Goal: Information Seeking & Learning: Check status

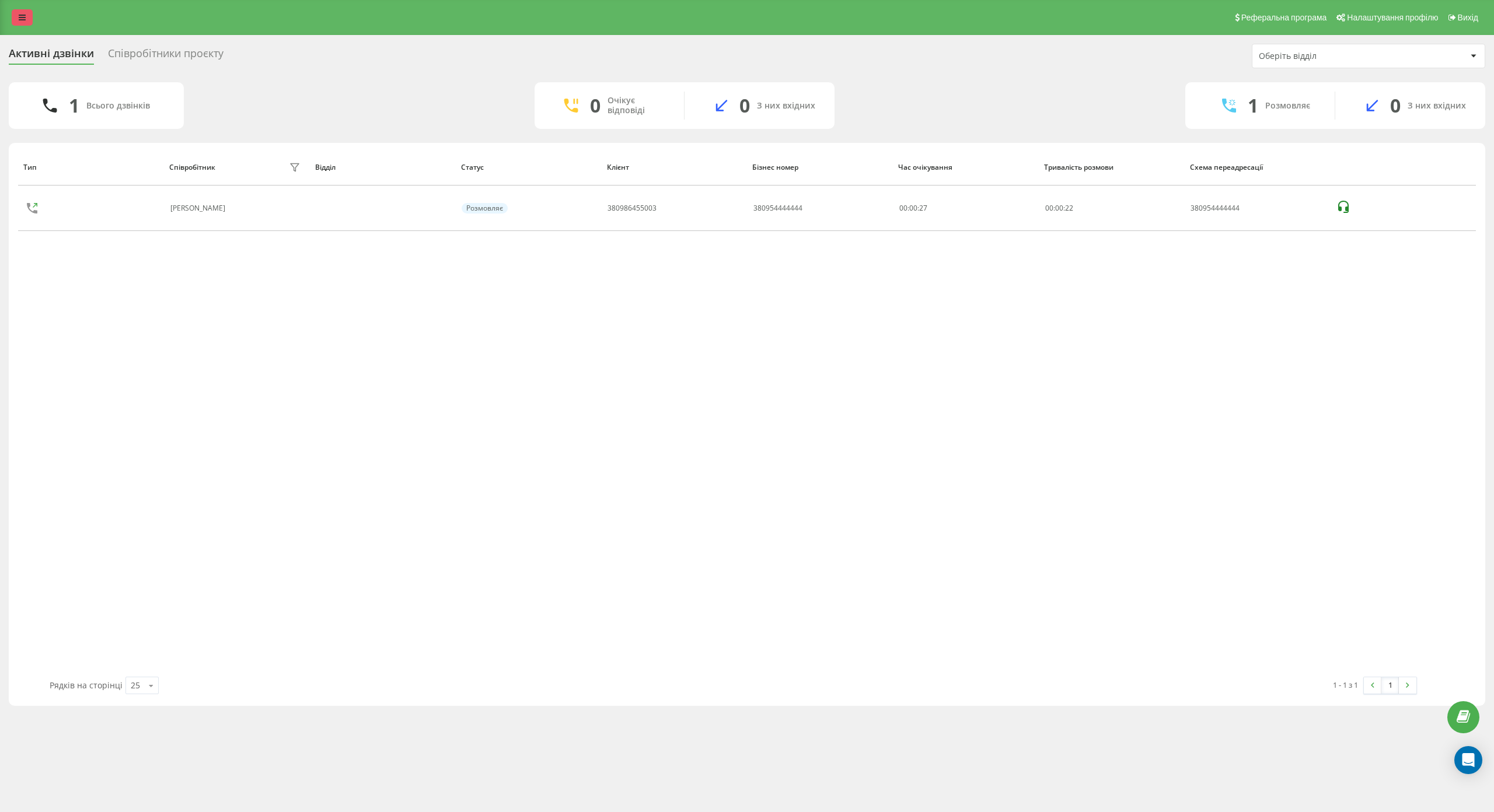
click at [19, 15] on icon at bounding box center [22, 18] width 7 height 8
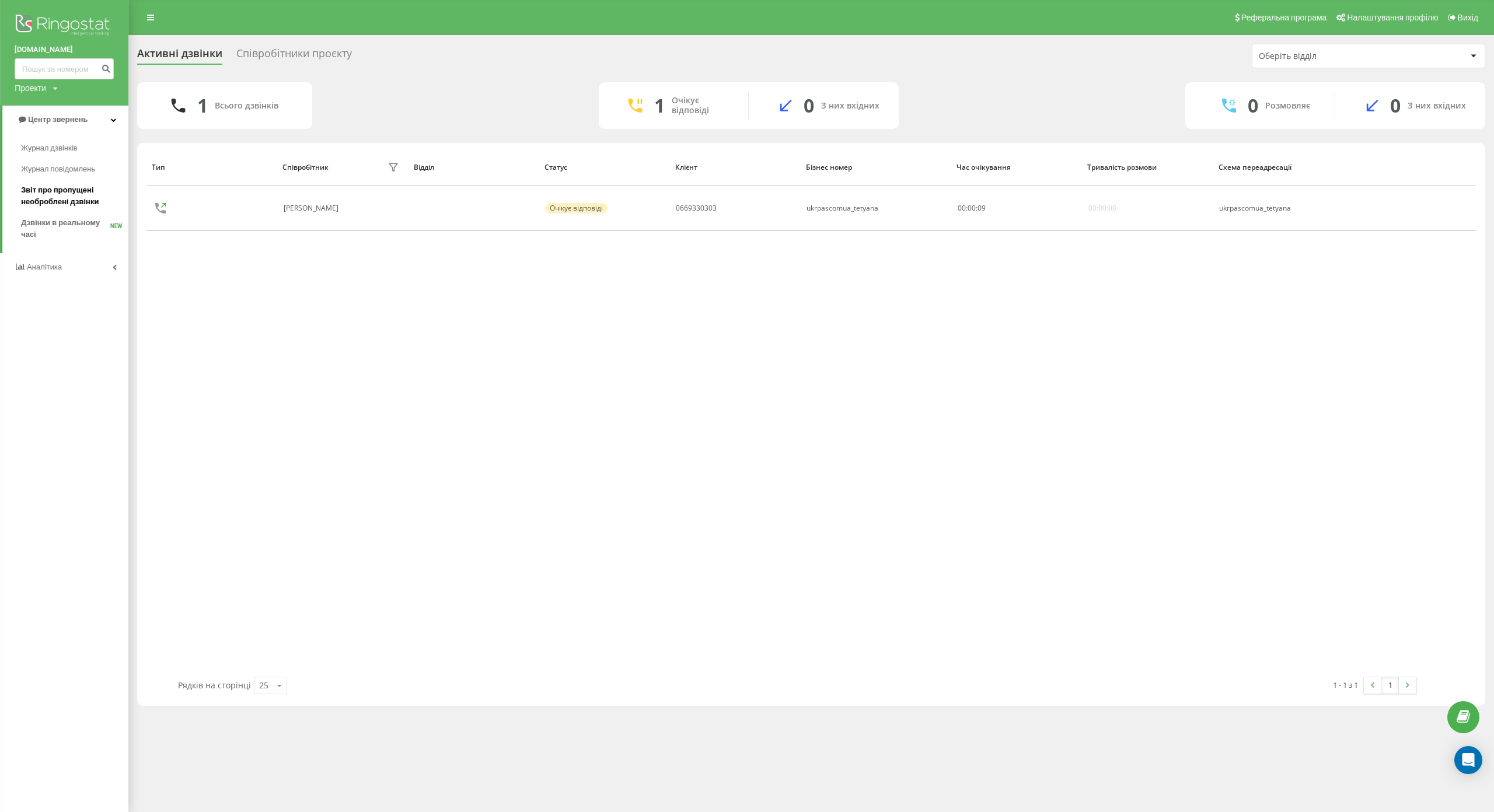
click at [65, 191] on span "Звіт про пропущені необроблені дзвінки" at bounding box center [72, 196] width 102 height 23
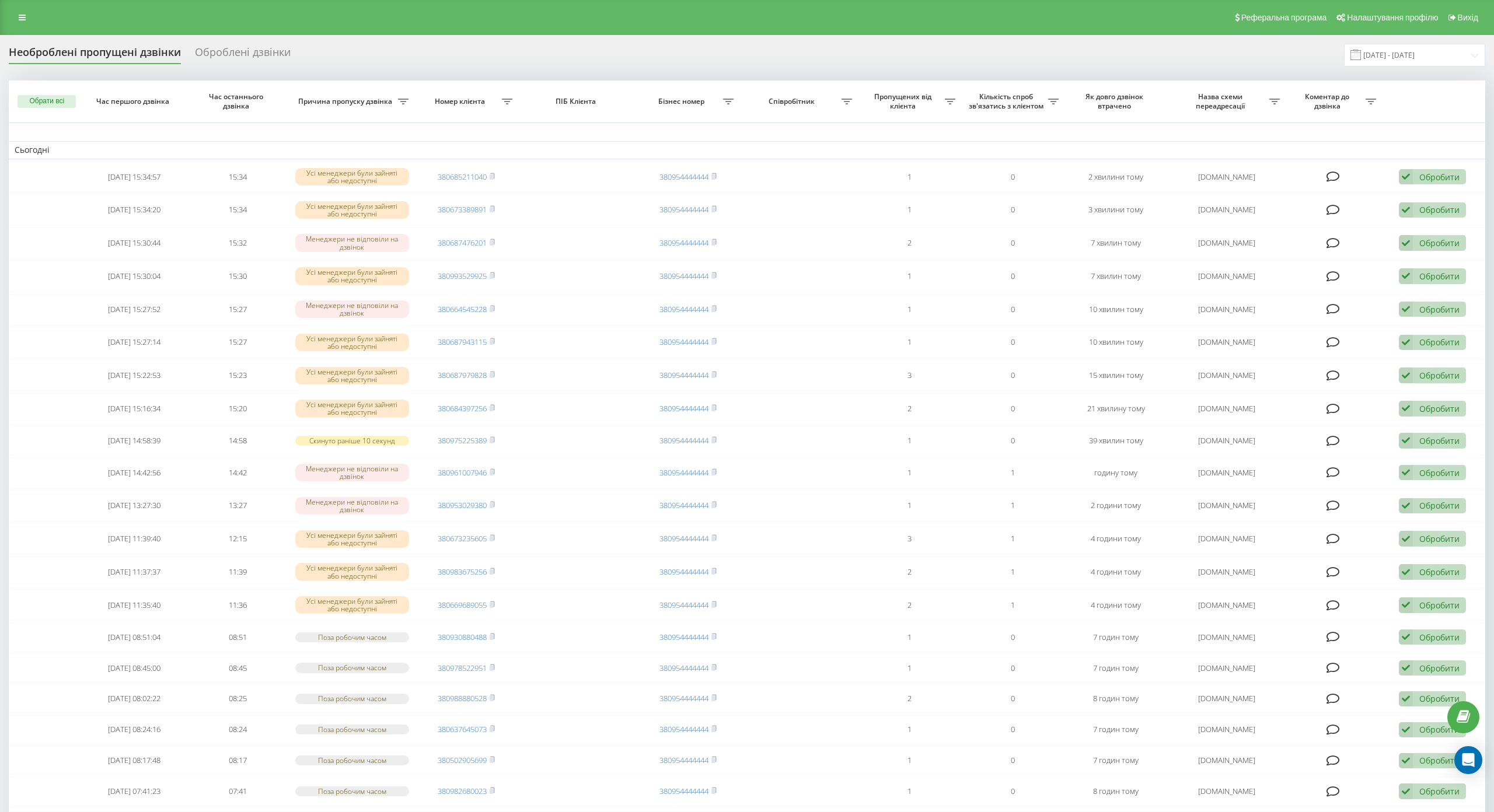
click at [24, 28] on div "Реферальна програма Налаштування профілю Вихід" at bounding box center [747, 18] width 1494 height 35
click at [24, 13] on icon at bounding box center [22, 18] width 7 height 8
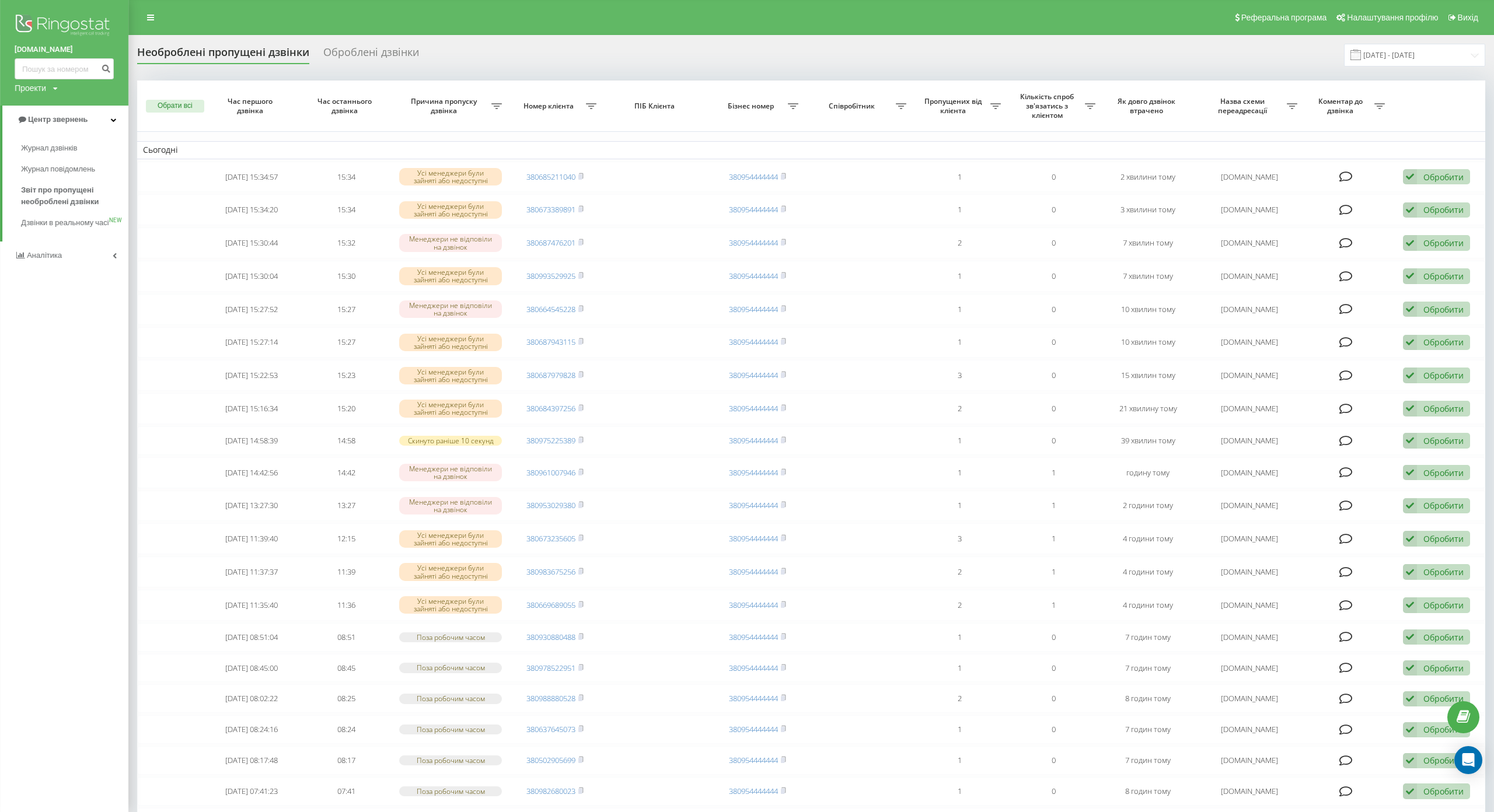
click at [61, 367] on div "ukrpas.com.ua Проекти ukrpas.com.ua Центр звернень Журнал дзвінків Журнал повід…" at bounding box center [64, 406] width 129 height 812
click at [56, 152] on span "Журнал дзвінків" at bounding box center [52, 148] width 62 height 12
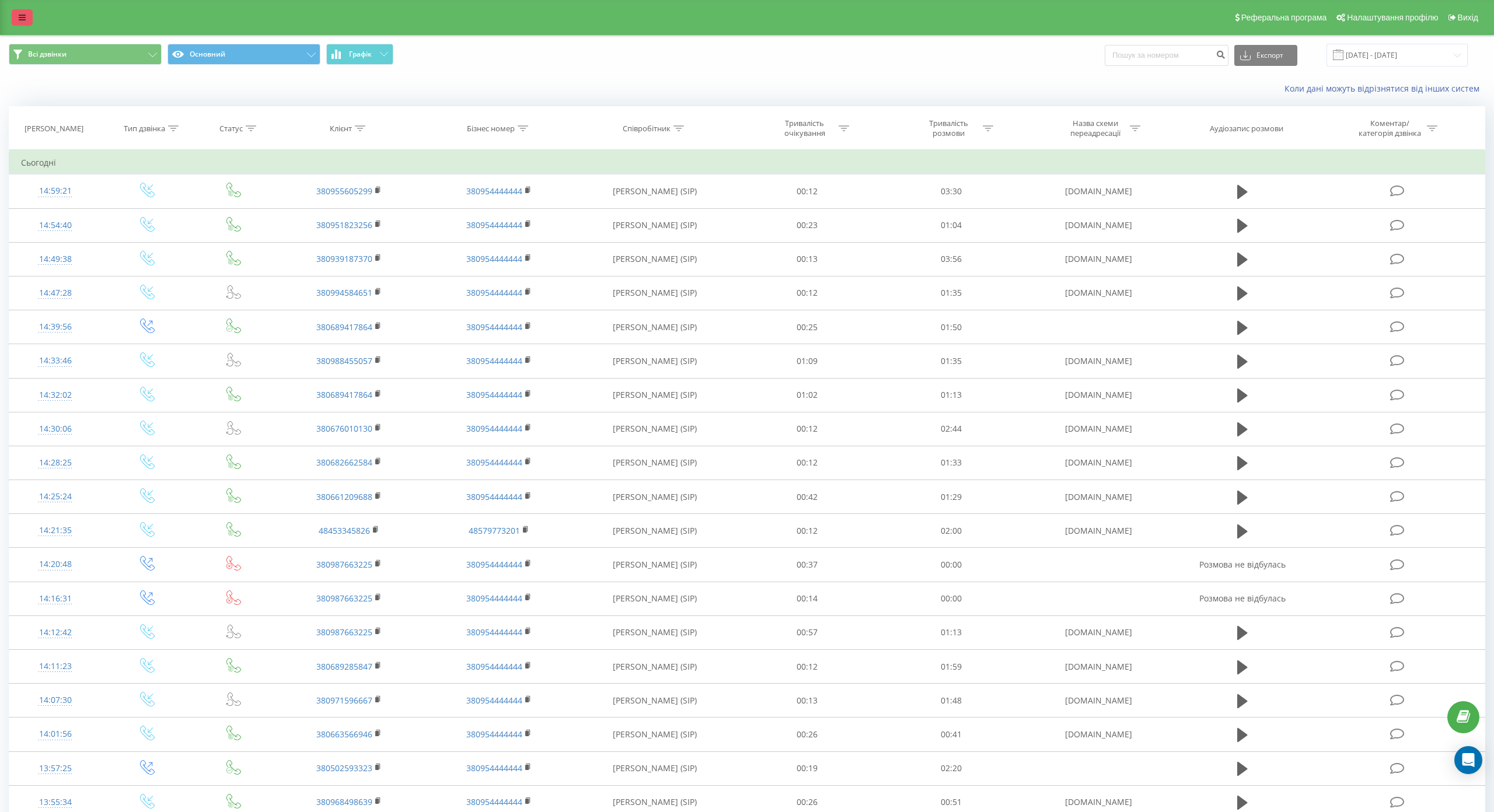
click at [25, 13] on icon at bounding box center [22, 18] width 7 height 8
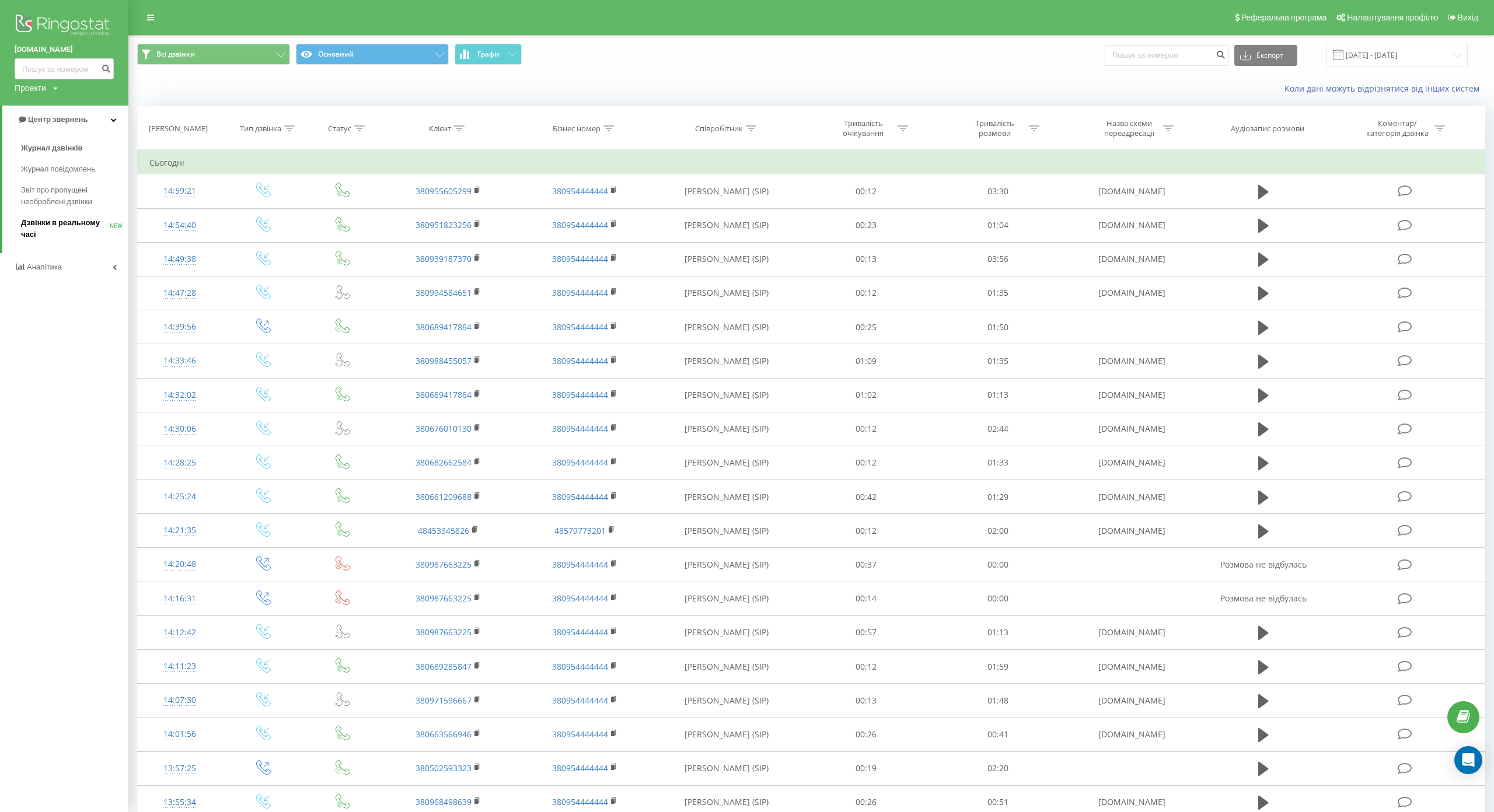
click at [64, 225] on span "Дзвінки в реальному часі" at bounding box center [65, 229] width 89 height 23
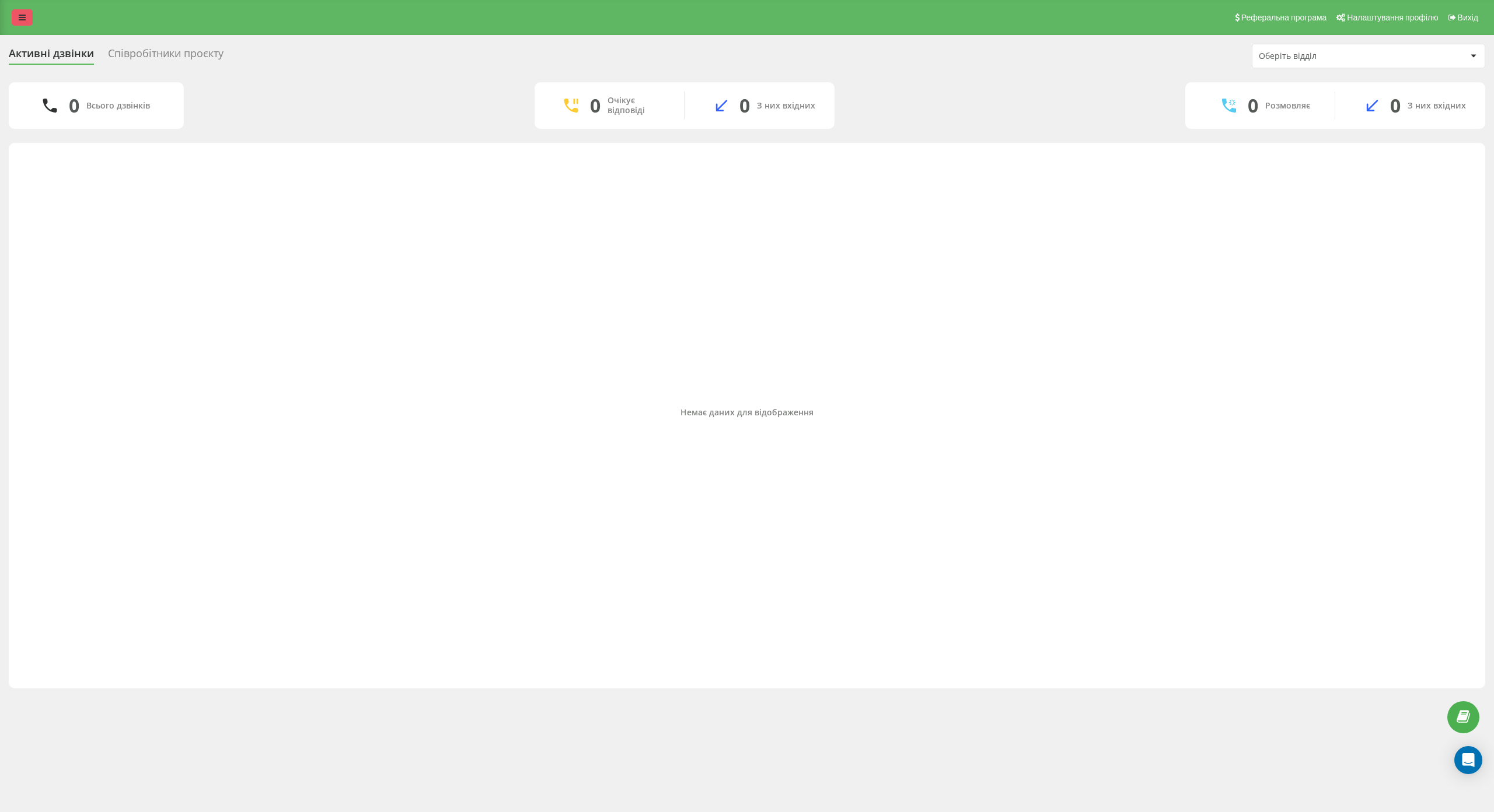
click at [24, 18] on icon at bounding box center [22, 18] width 7 height 8
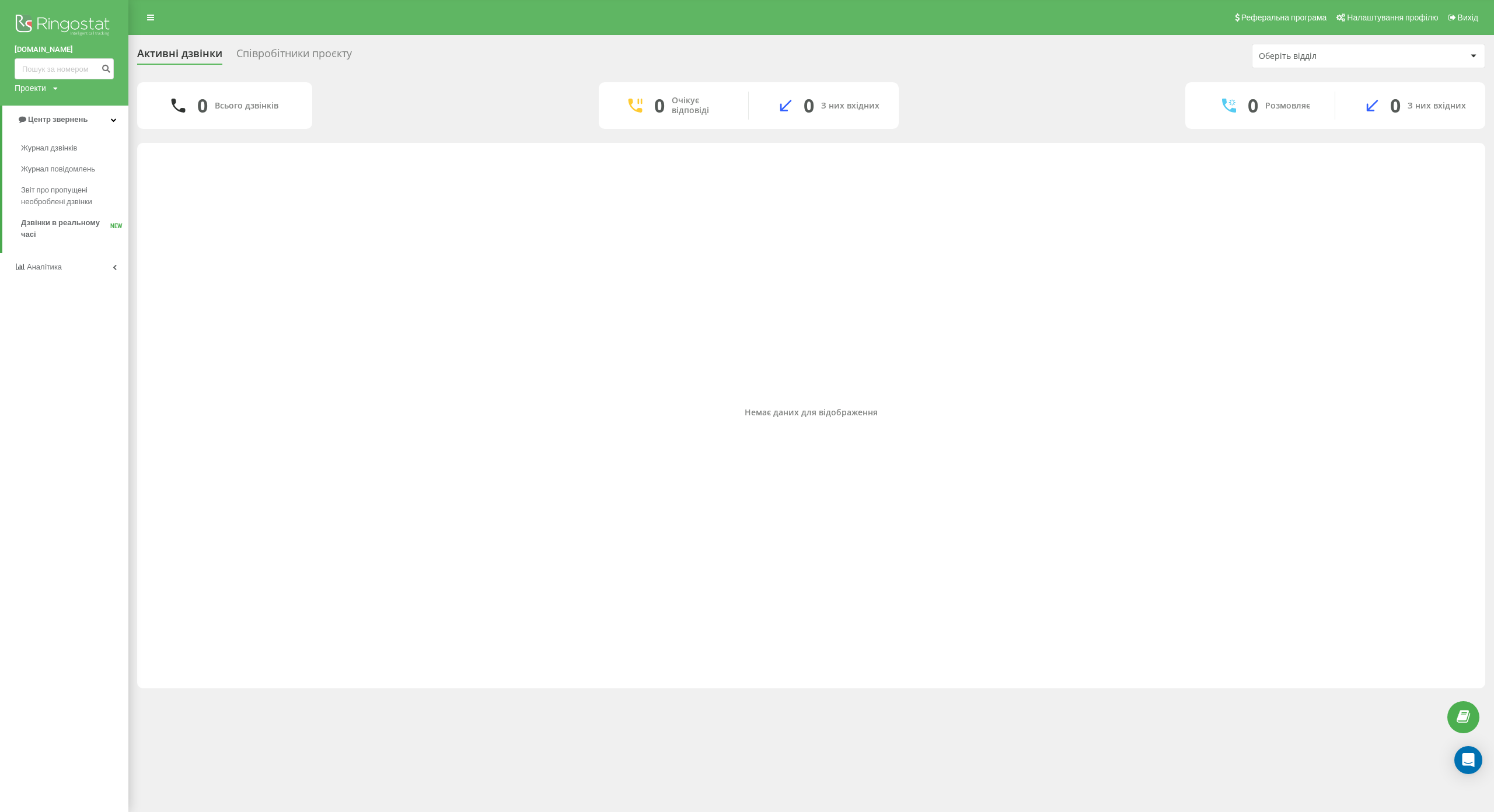
click at [302, 53] on div "Співробітники проєкту" at bounding box center [294, 57] width 115 height 18
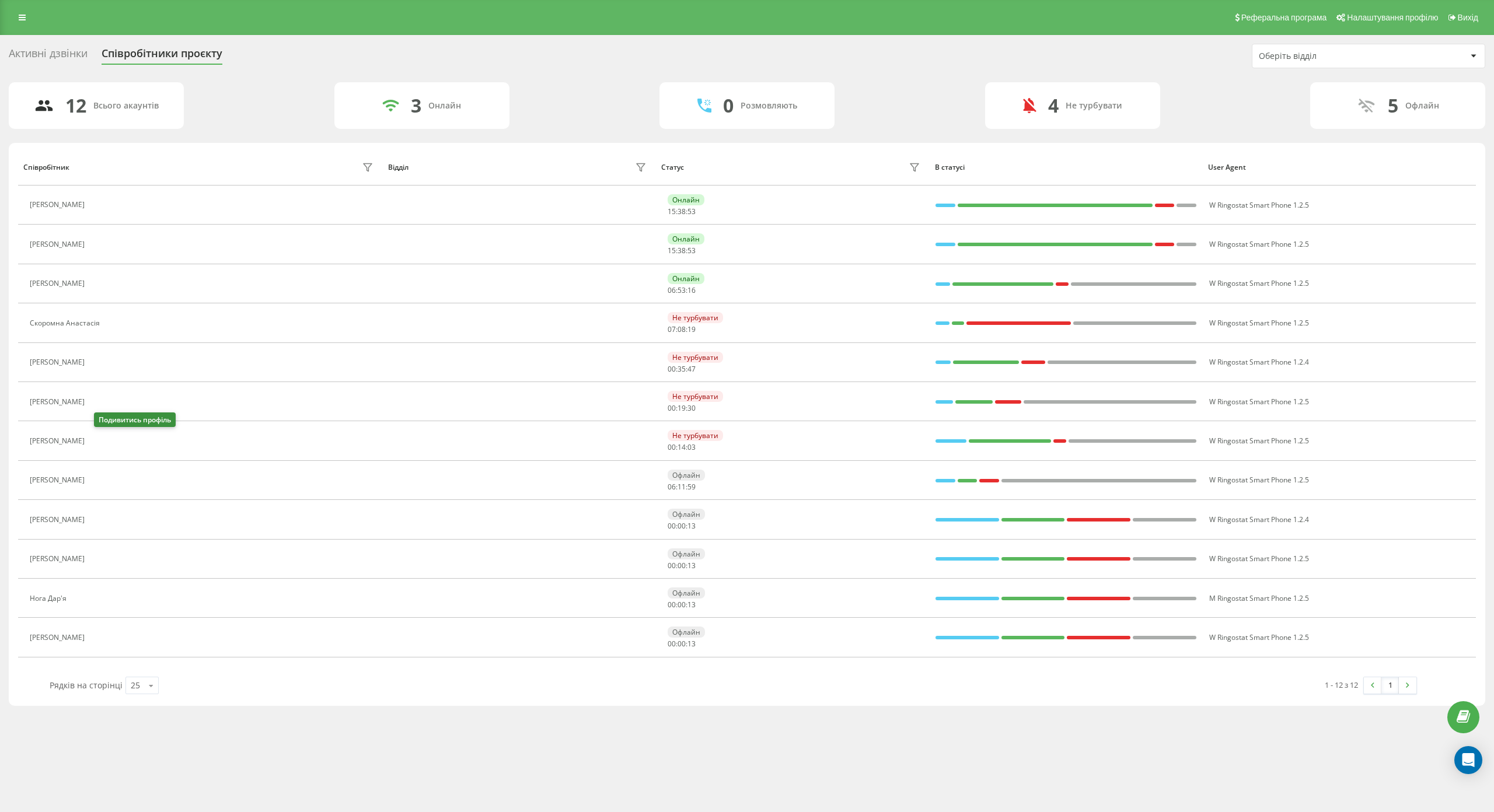
click at [102, 444] on icon at bounding box center [97, 440] width 9 height 9
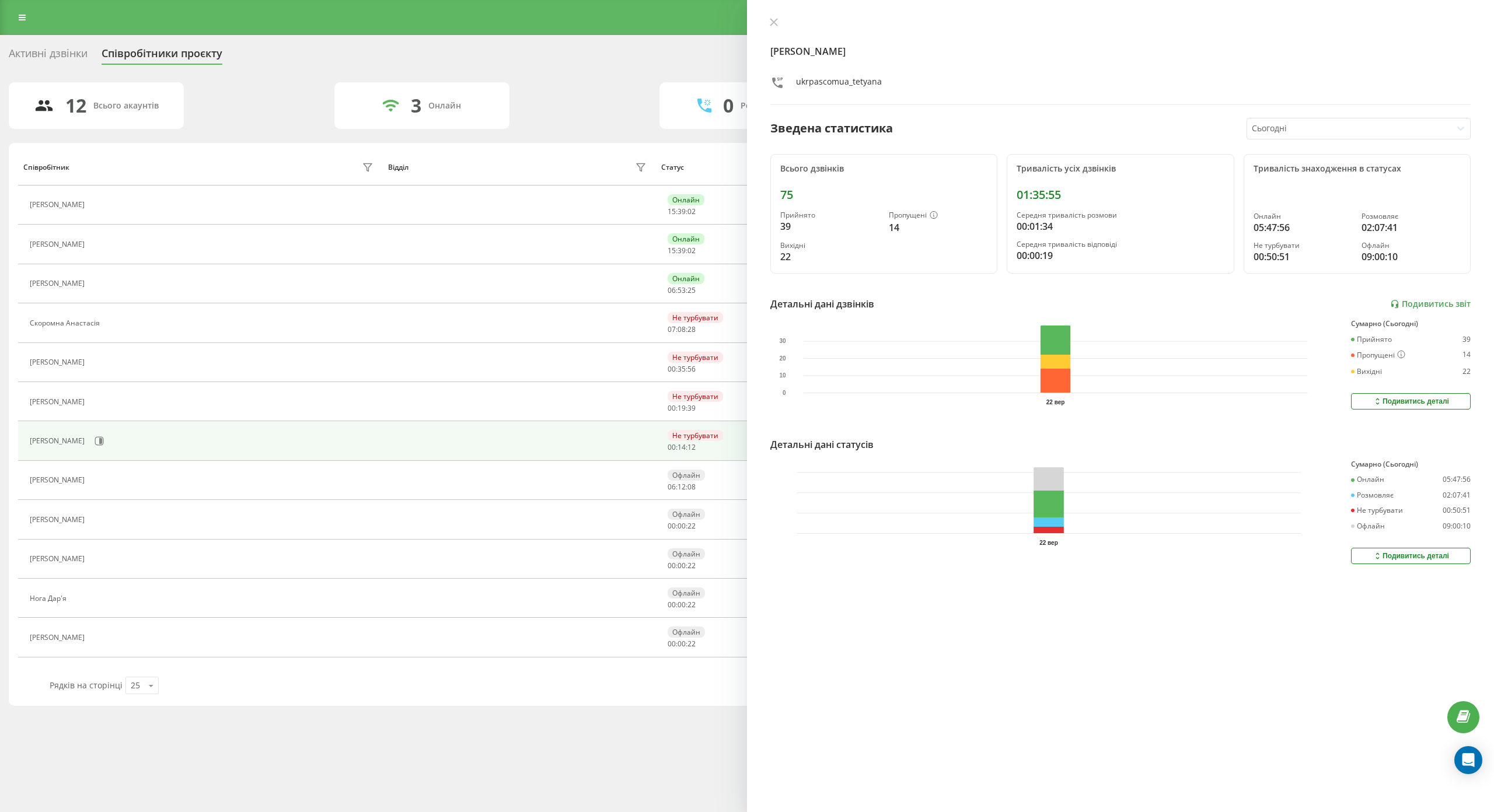
click at [574, 718] on div "Реферальна програма Налаштування профілю Вихід Активні дзвінки Співробітники пр…" at bounding box center [747, 406] width 1494 height 812
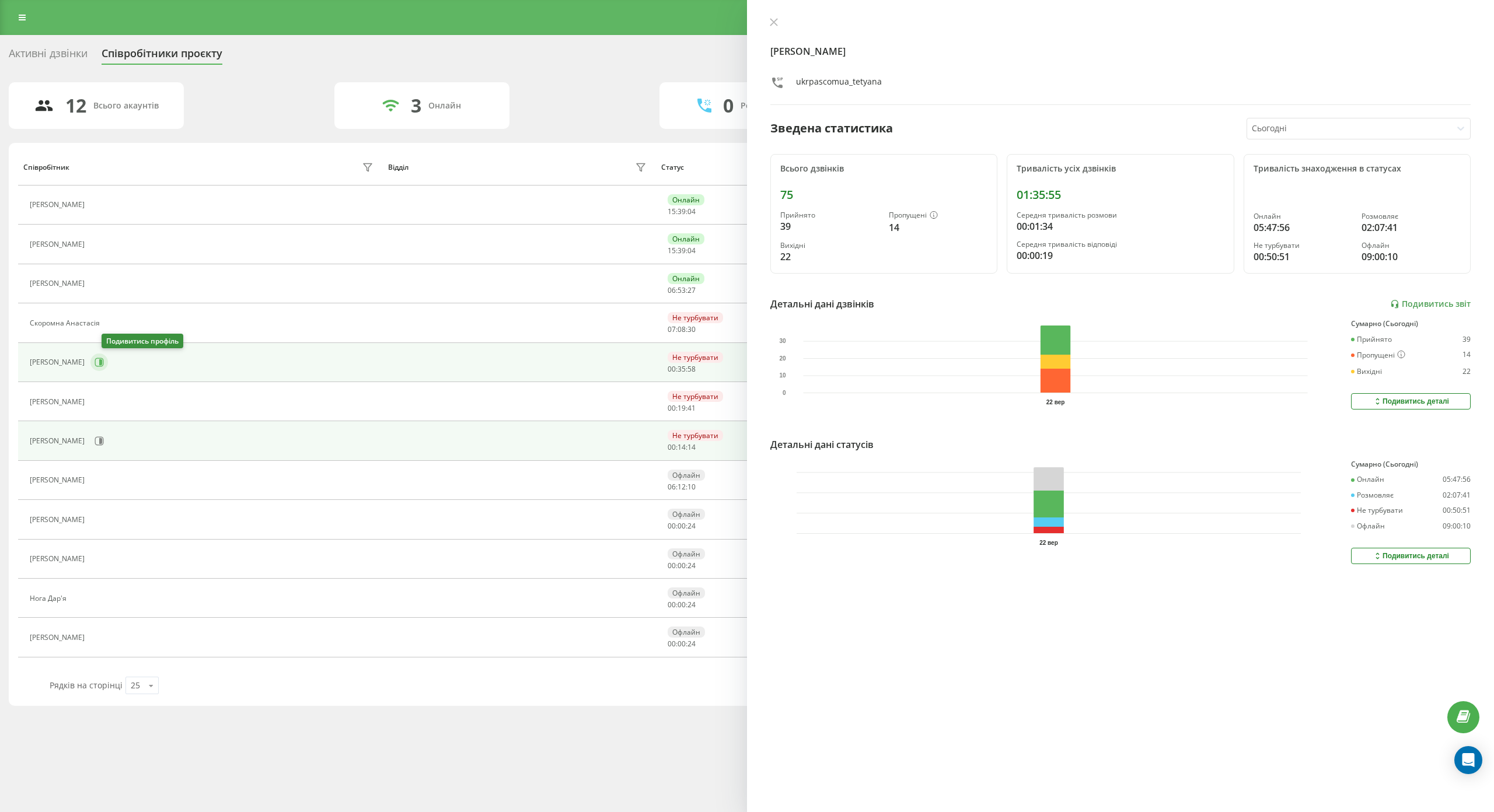
click at [104, 363] on icon at bounding box center [99, 363] width 8 height 8
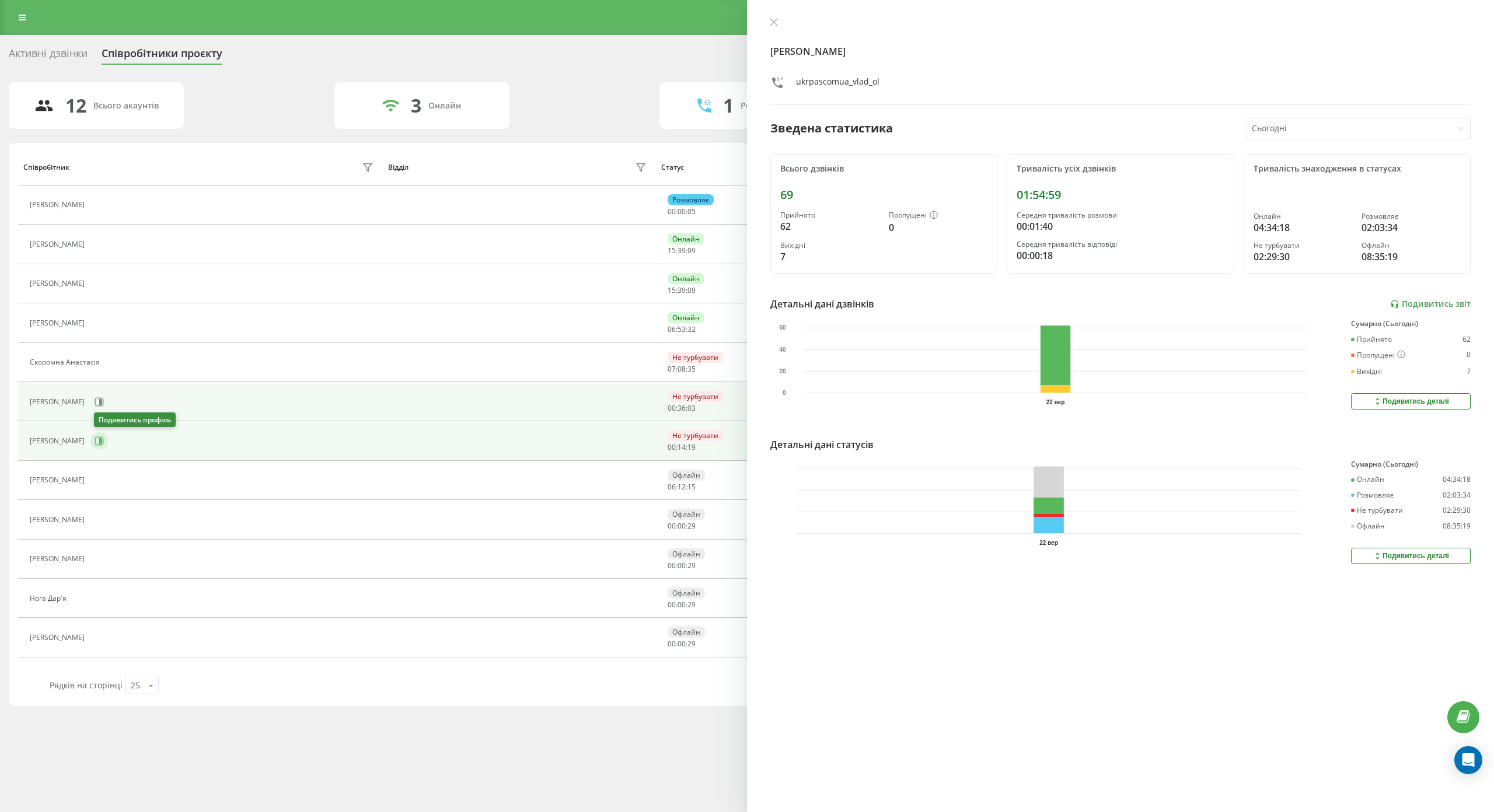
click at [102, 443] on icon at bounding box center [99, 440] width 9 height 9
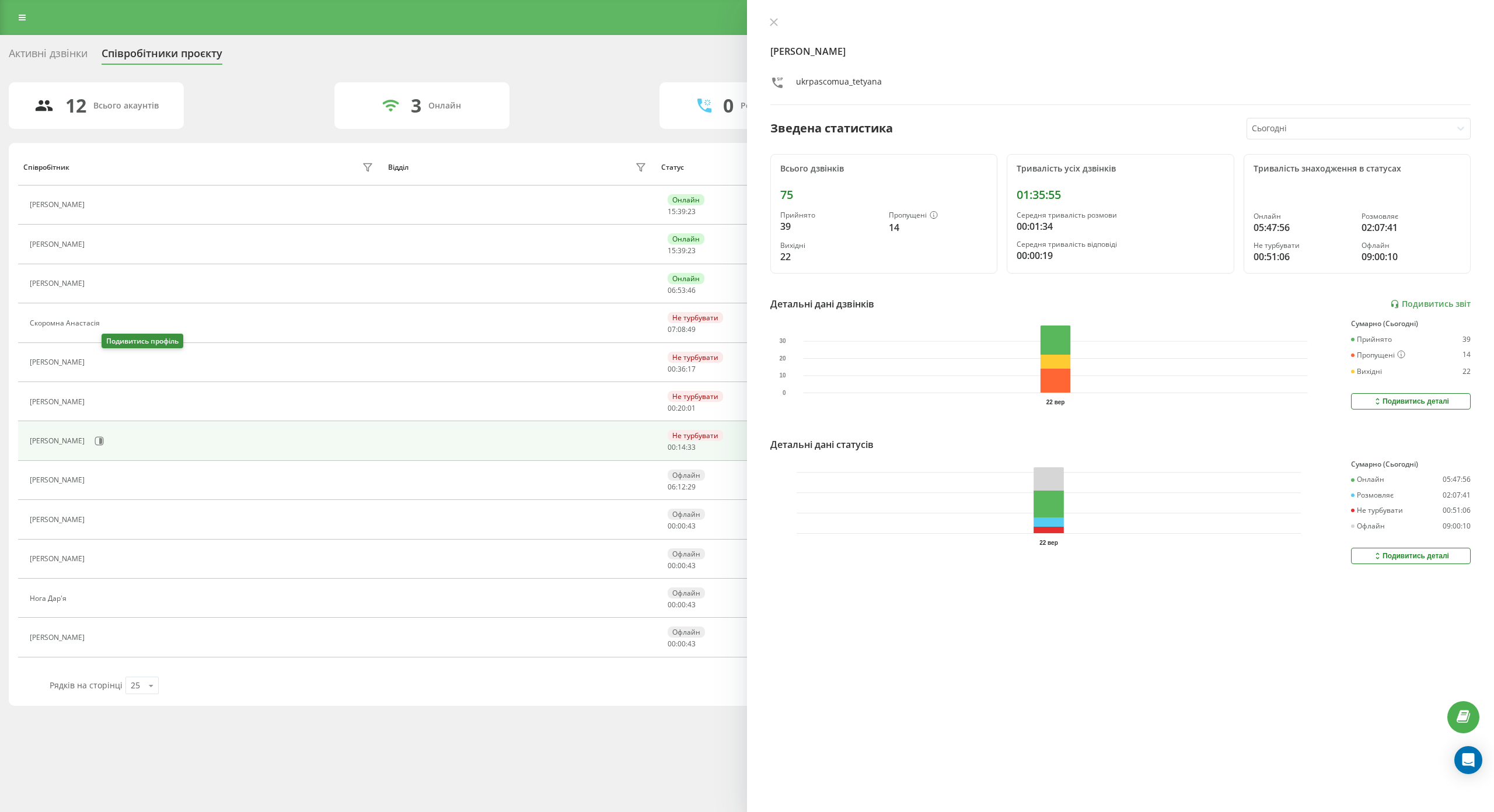
click at [102, 361] on icon at bounding box center [97, 362] width 9 height 9
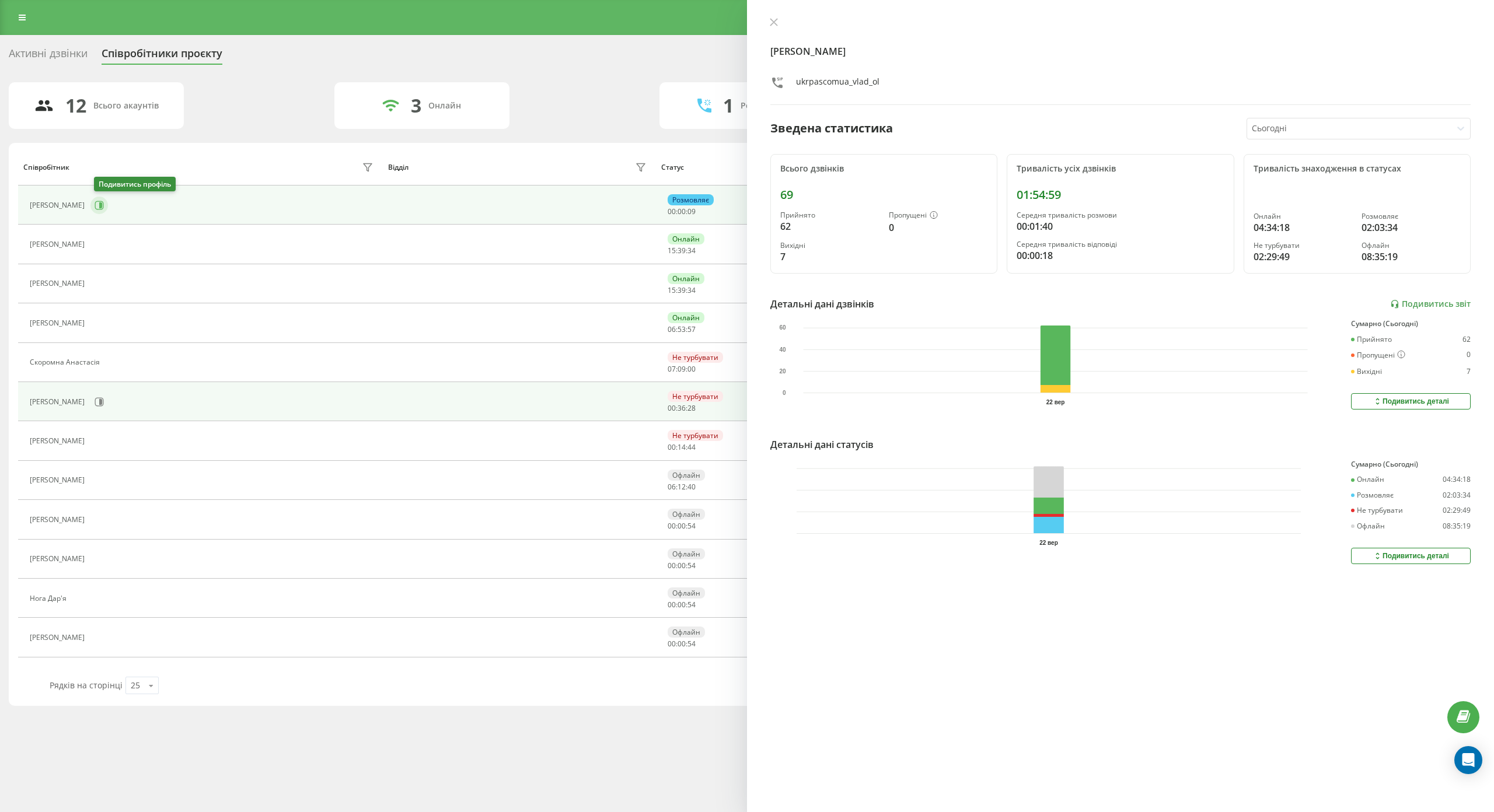
click at [102, 205] on icon at bounding box center [100, 205] width 3 height 6
click at [104, 398] on icon at bounding box center [99, 402] width 9 height 9
click at [123, 206] on div "[PERSON_NAME]" at bounding box center [203, 206] width 347 height 20
click at [99, 206] on icon at bounding box center [99, 205] width 9 height 9
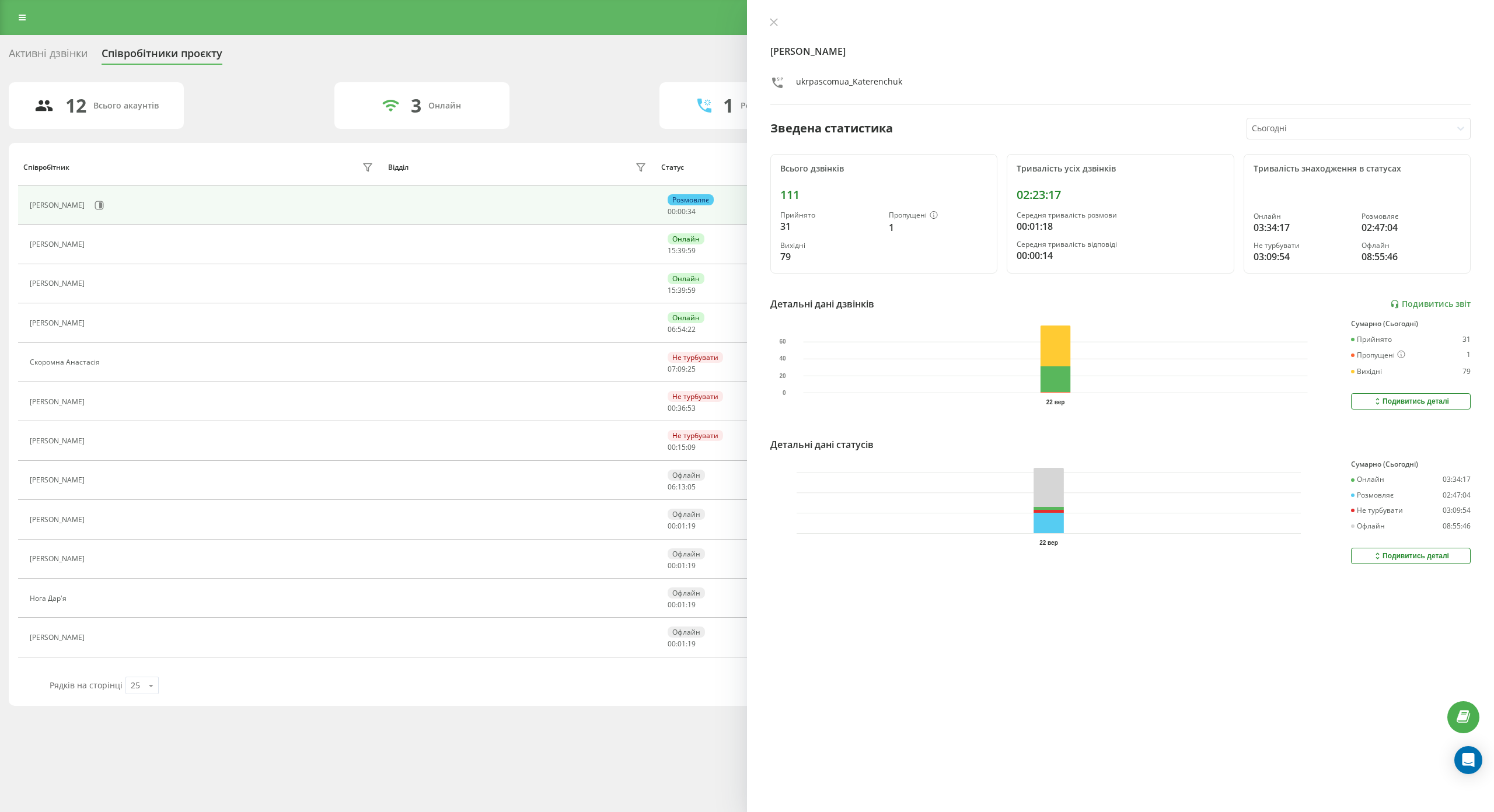
click at [497, 709] on div "Реферальна програма Налаштування профілю Вихід Активні дзвінки Співробітники пр…" at bounding box center [747, 406] width 1494 height 812
click at [775, 21] on icon at bounding box center [774, 22] width 7 height 7
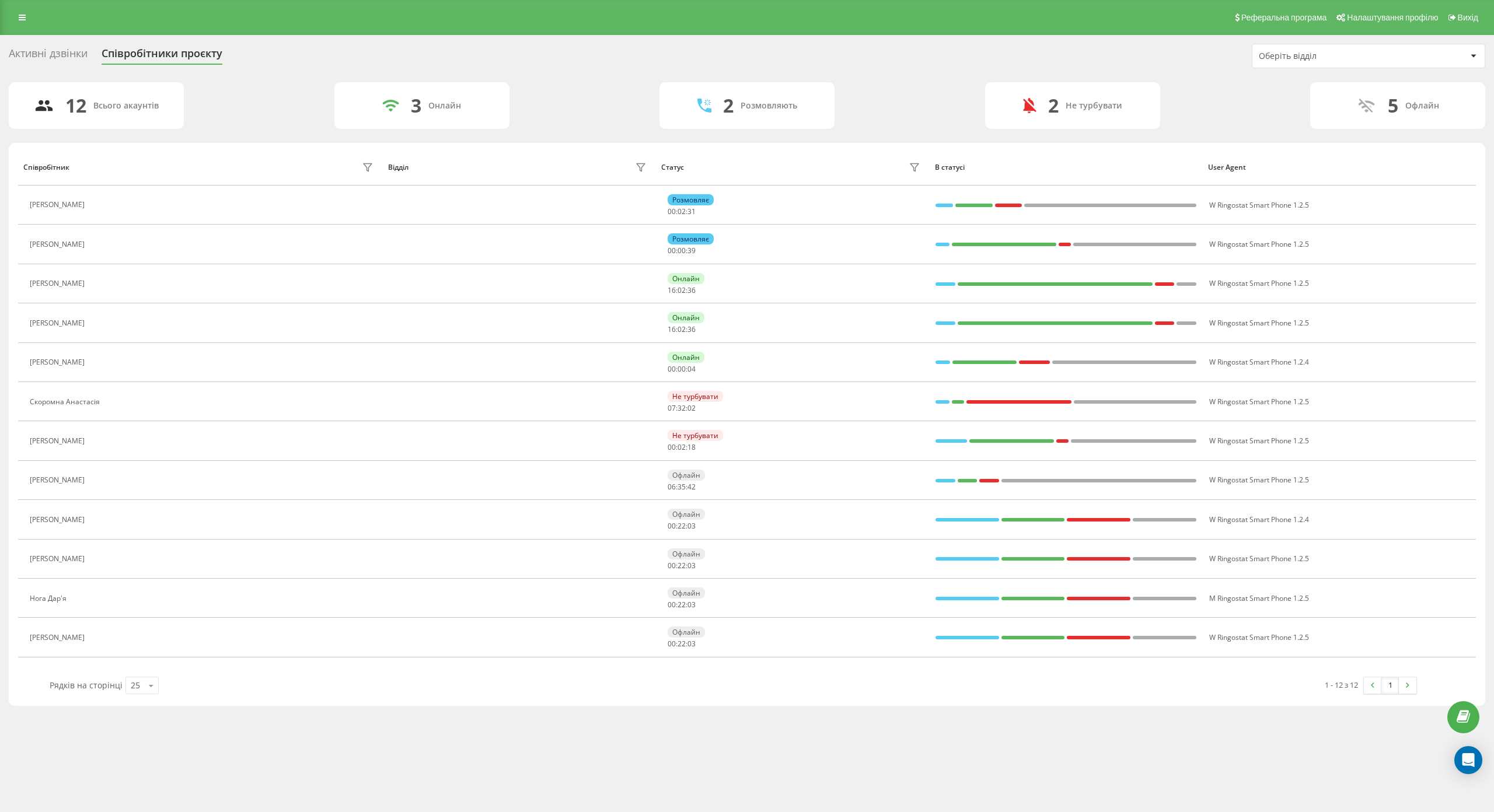
click at [77, 52] on div "Активні дзвінки" at bounding box center [48, 57] width 79 height 18
